Goal: Task Accomplishment & Management: Manage account settings

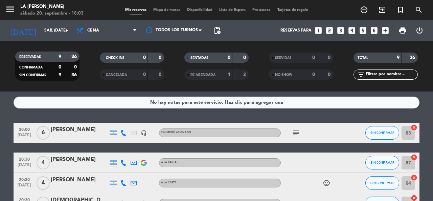
click at [349, 32] on icon "looks_4" at bounding box center [351, 30] width 9 height 9
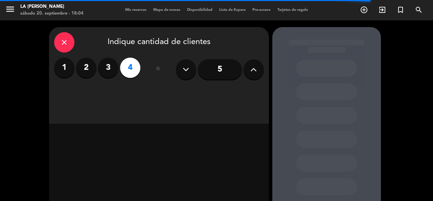
click at [63, 43] on icon "close" at bounding box center [64, 42] width 8 height 8
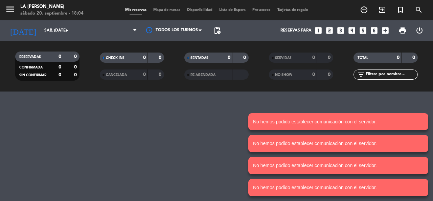
click at [107, 130] on div "menu La [PERSON_NAME] sábado 20. septiembre - 18:04 Mis reservas Mapa de mesas …" at bounding box center [216, 100] width 433 height 201
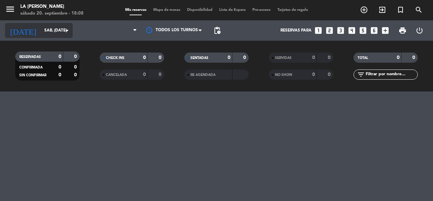
click at [50, 37] on div "[DATE] sáb. [DATE] arrow_drop_down" at bounding box center [39, 30] width 68 height 15
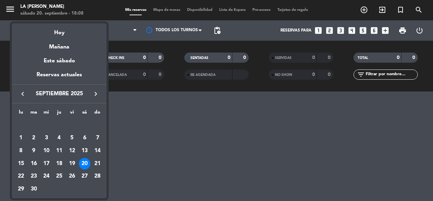
click at [85, 162] on div "20" at bounding box center [85, 164] width 12 height 12
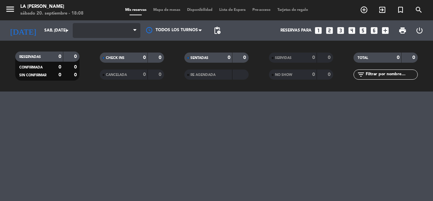
click at [122, 30] on span at bounding box center [107, 30] width 68 height 15
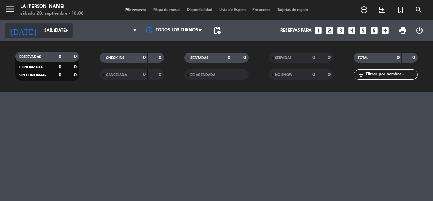
click at [45, 30] on input "sáb. [DATE]" at bounding box center [68, 31] width 54 height 12
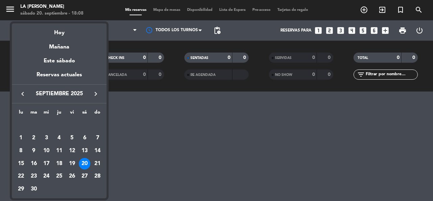
click at [83, 166] on div "20" at bounding box center [85, 164] width 12 height 12
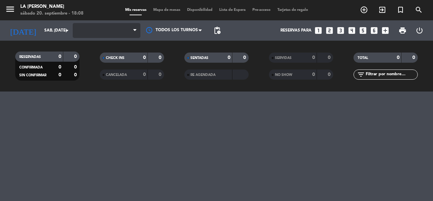
click at [90, 23] on span at bounding box center [107, 30] width 68 height 15
